Goal: Find contact information: Find contact information

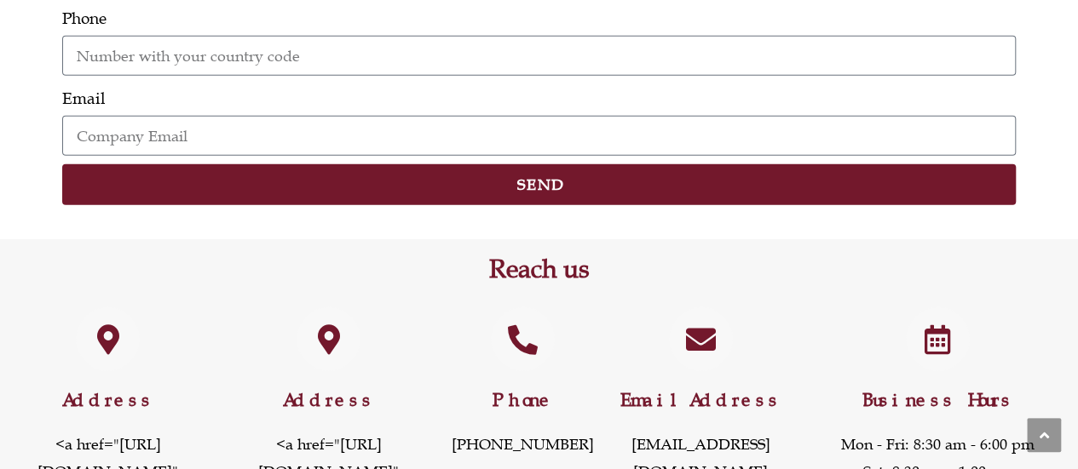
scroll to position [2498, 0]
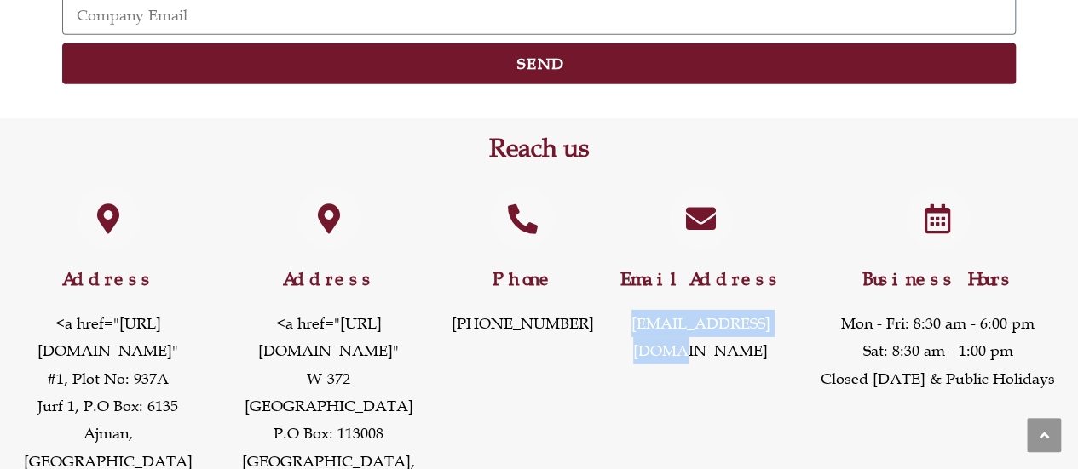
drag, startPoint x: 624, startPoint y: 106, endPoint x: 788, endPoint y: 106, distance: 164.4
click at [788, 178] on div "Email Address info@alsolmarine.com" at bounding box center [699, 344] width 193 height 333
copy link "[EMAIL_ADDRESS][DOMAIN_NAME]"
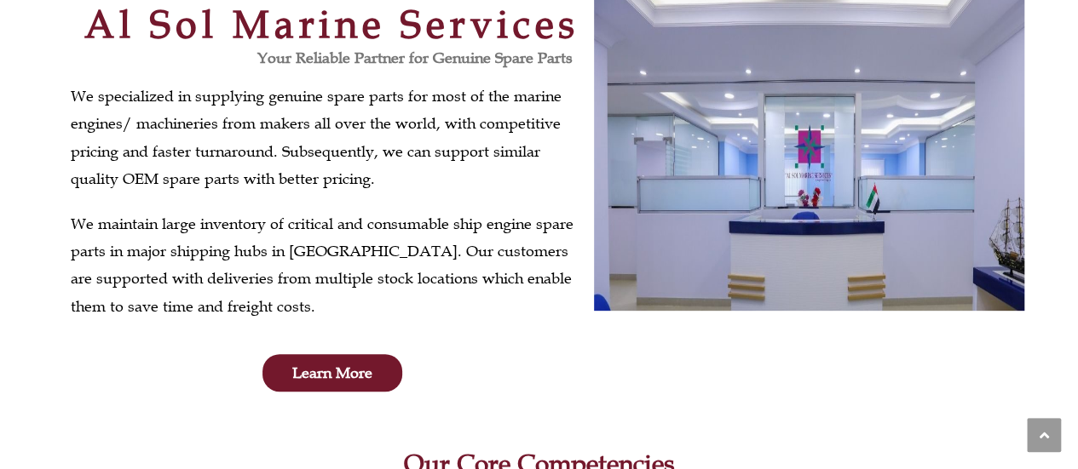
scroll to position [0, 0]
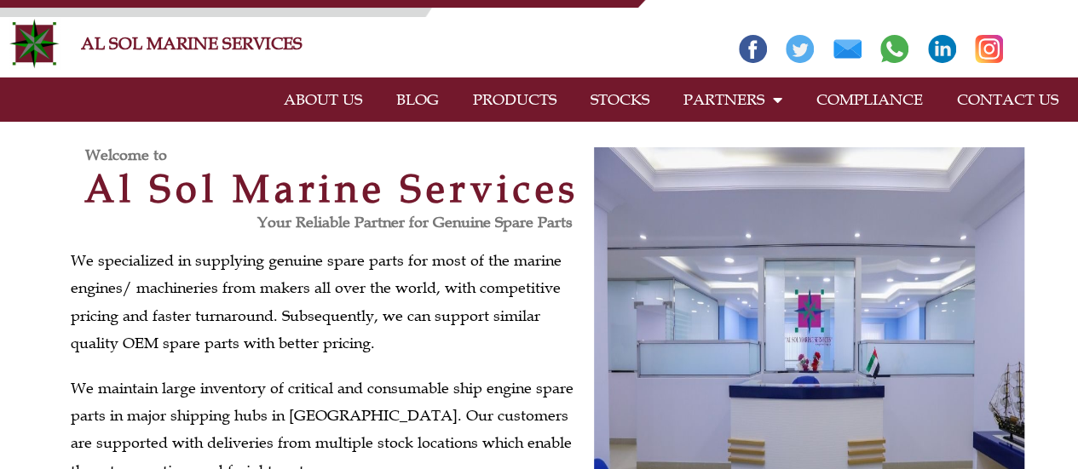
click at [508, 97] on link "PRODUCTS" at bounding box center [515, 99] width 118 height 39
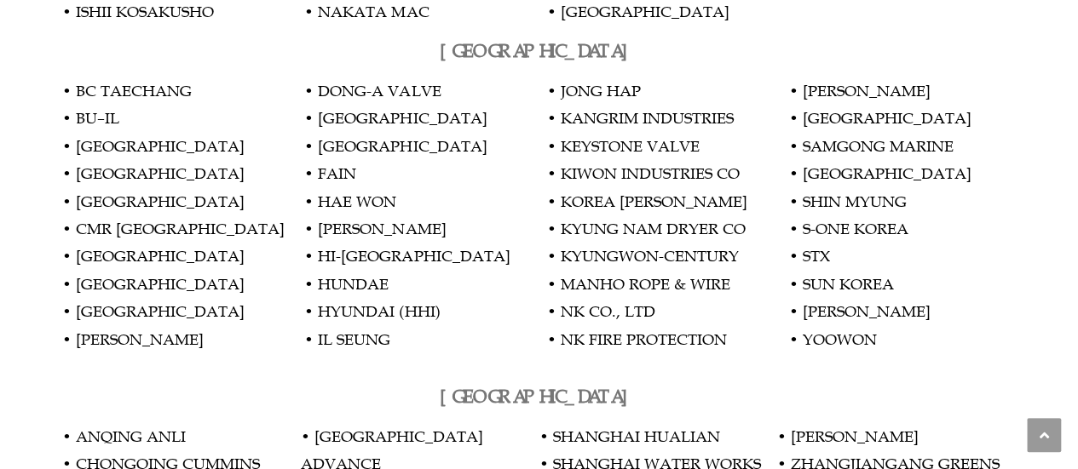
scroll to position [3933, 0]
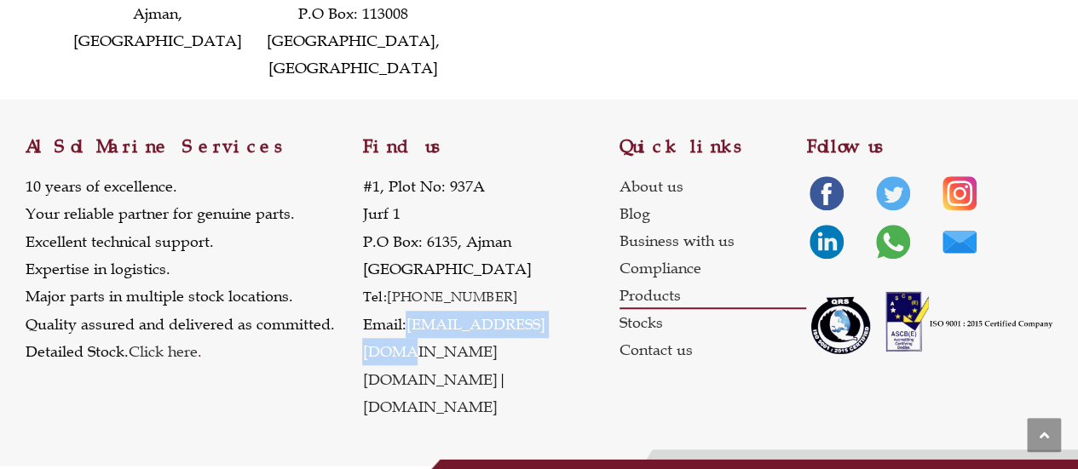
drag, startPoint x: 561, startPoint y: 382, endPoint x: 406, endPoint y: 381, distance: 154.2
click at [406, 381] on p "[STREET_ADDRESS] Tel: [PHONE_NUMBER] Email: [EMAIL_ADDRESS][DOMAIN_NAME] [DOMAI…" at bounding box center [490, 297] width 256 height 249
copy p "[EMAIL_ADDRESS][DOMAIN_NAME]"
